Goal: Task Accomplishment & Management: Use online tool/utility

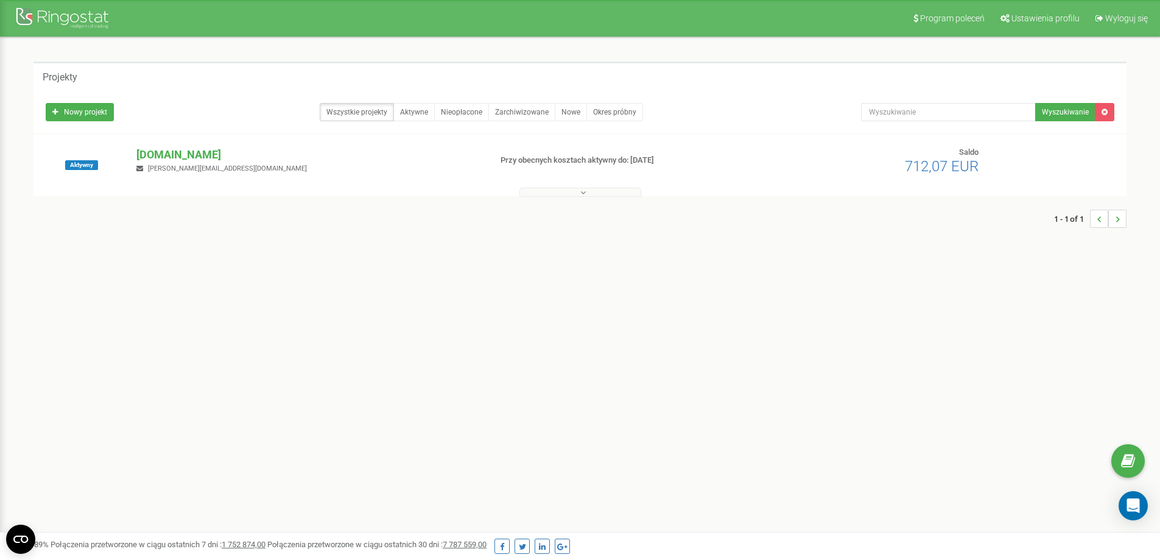
click at [186, 148] on p "[DOMAIN_NAME]" at bounding box center [308, 155] width 344 height 16
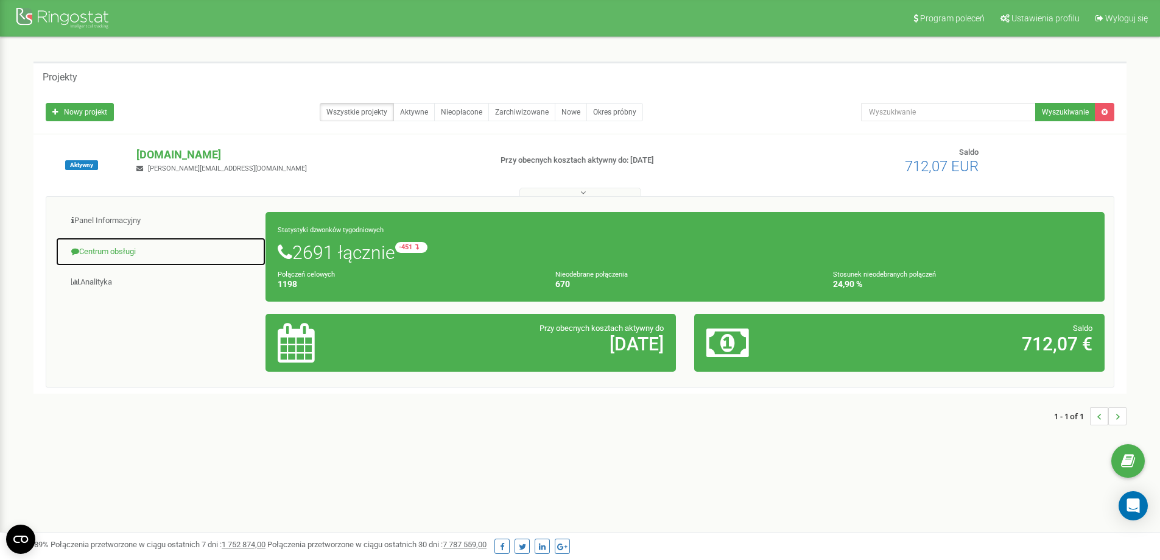
click at [118, 251] on link "Centrum obsługi" at bounding box center [160, 252] width 211 height 30
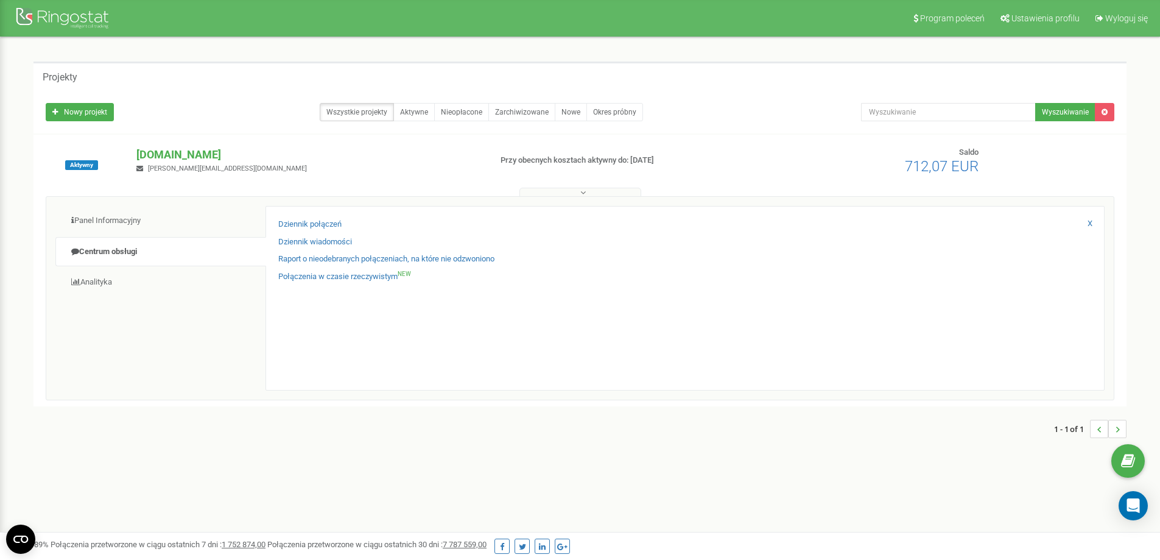
click at [305, 217] on div "Dziennik połączeń Dziennik wiadomości Raport o nieodebranych połączeniach, na k…" at bounding box center [685, 298] width 839 height 185
click at [301, 223] on link "Dziennik połączeń" at bounding box center [309, 225] width 63 height 12
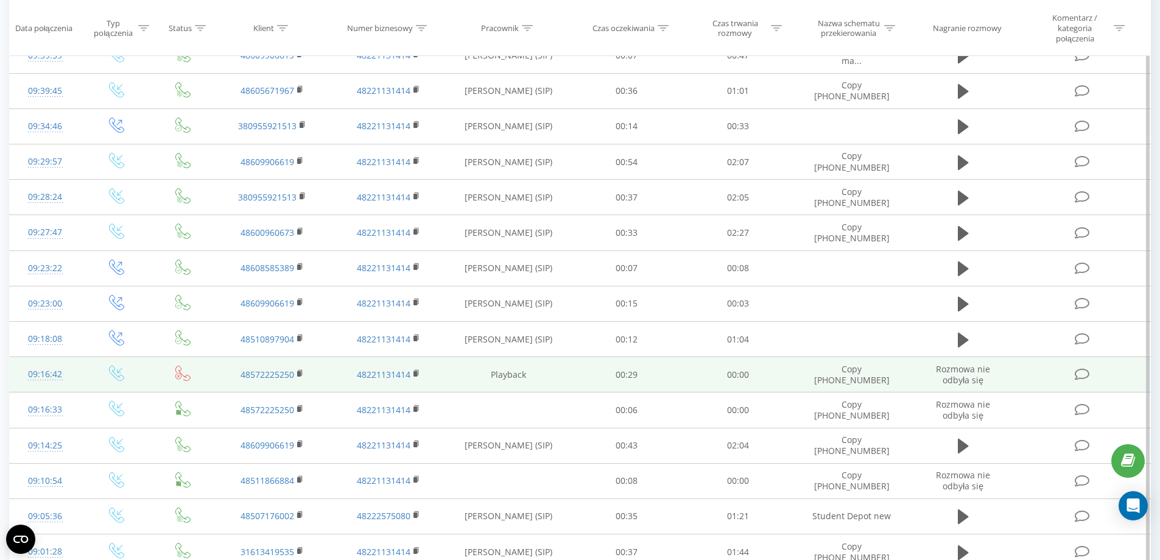
scroll to position [979, 0]
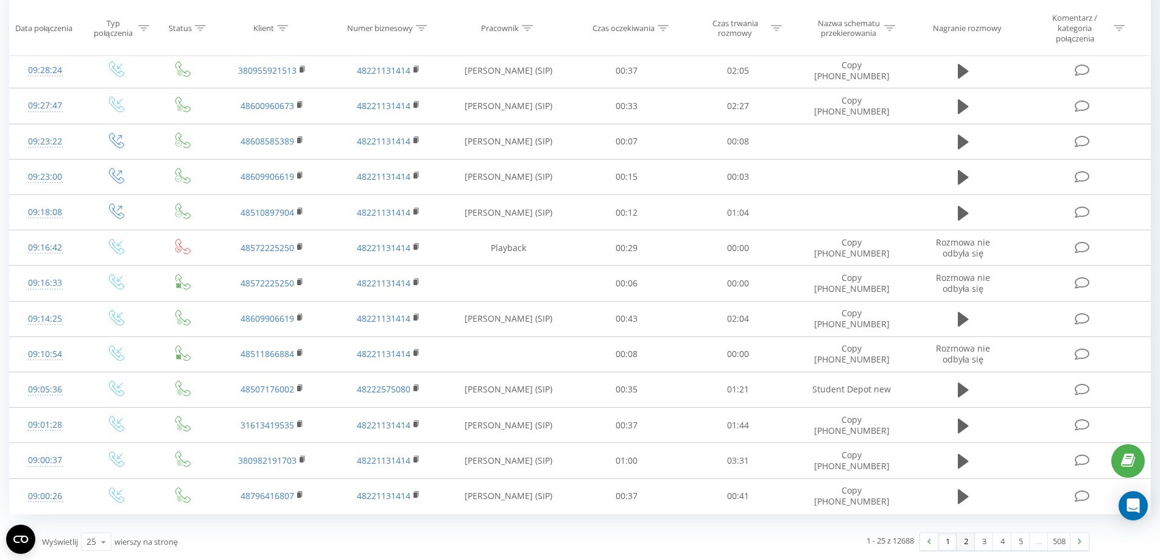
click at [964, 545] on link "2" at bounding box center [966, 541] width 18 height 17
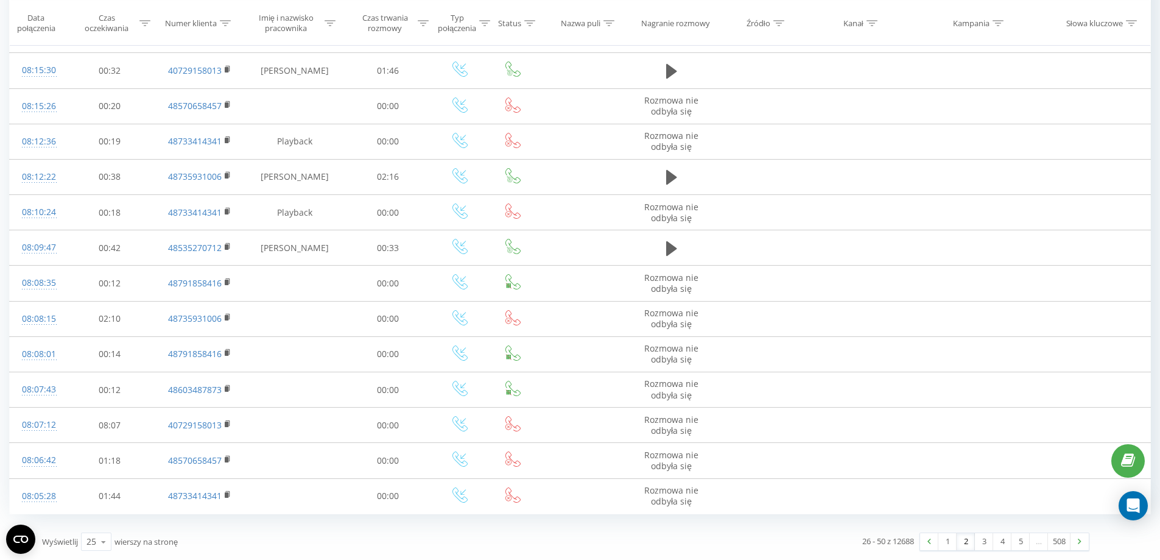
scroll to position [969, 0]
click at [981, 544] on link "3" at bounding box center [984, 541] width 18 height 17
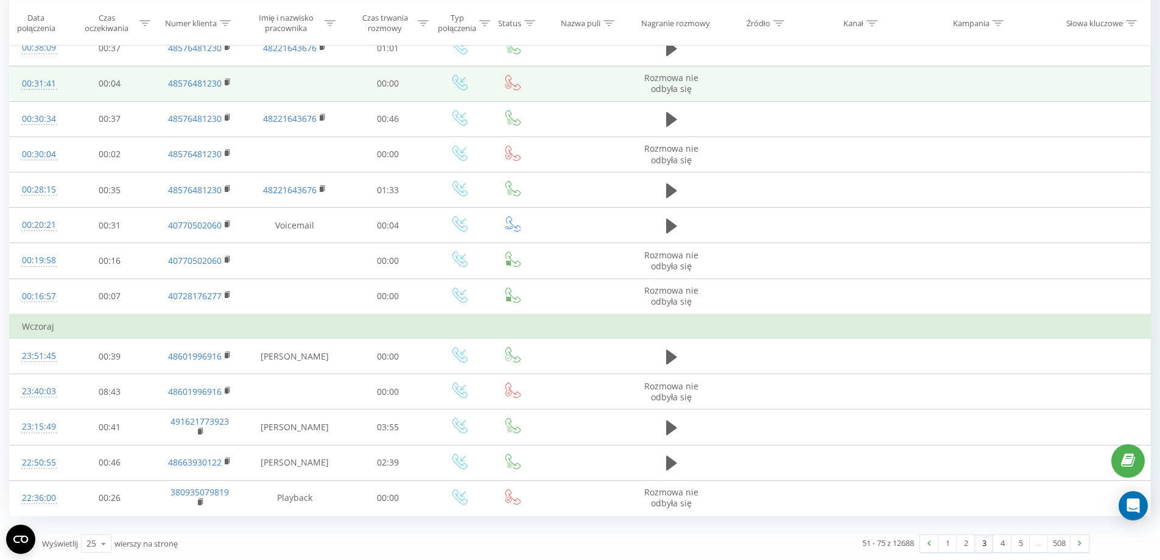
scroll to position [993, 0]
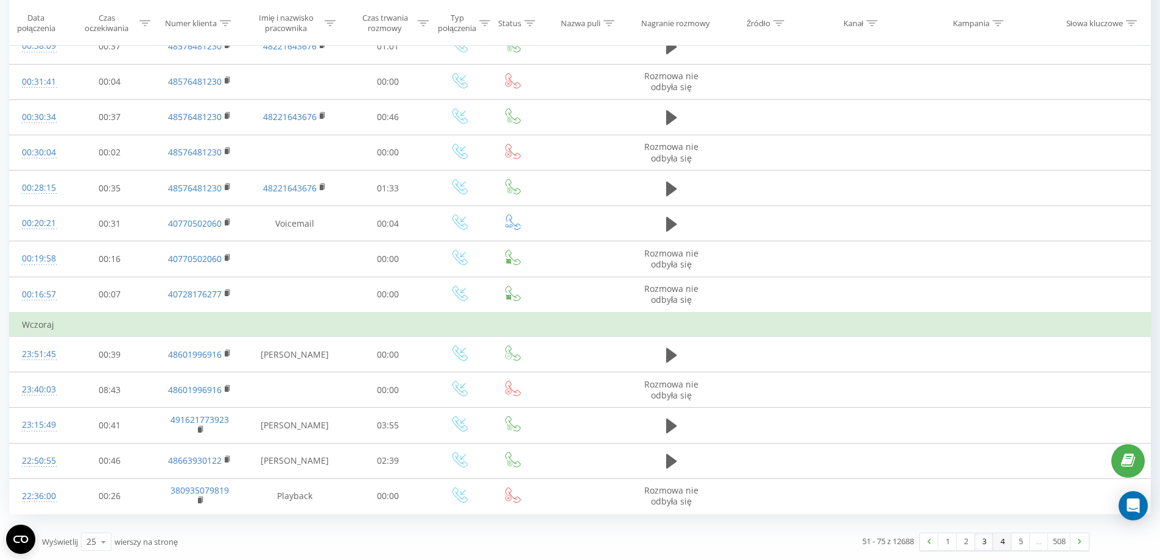
click at [1006, 545] on link "4" at bounding box center [1002, 541] width 18 height 17
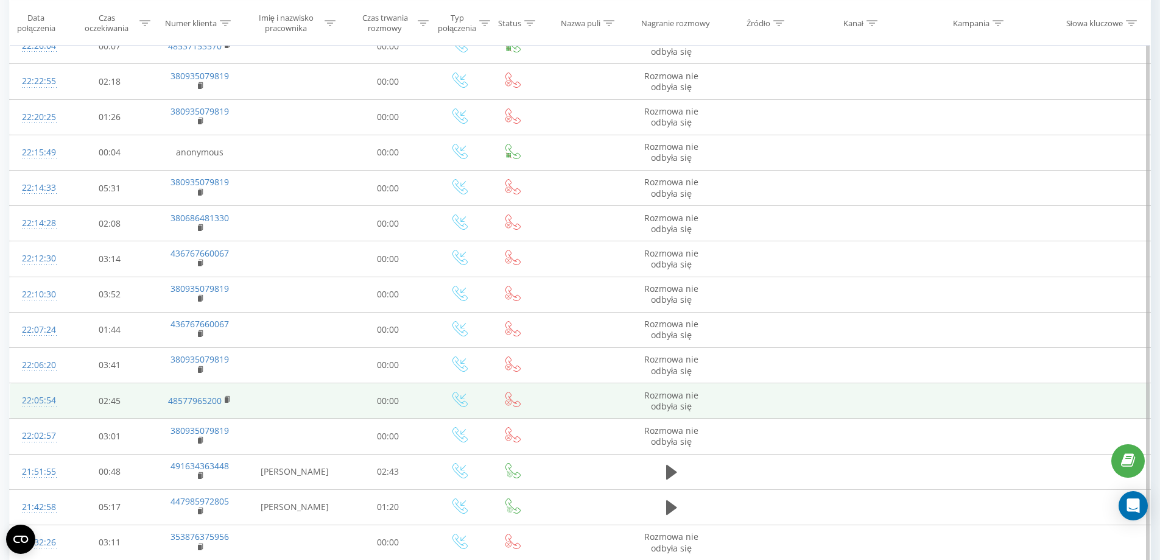
scroll to position [665, 0]
